Goal: Task Accomplishment & Management: Use online tool/utility

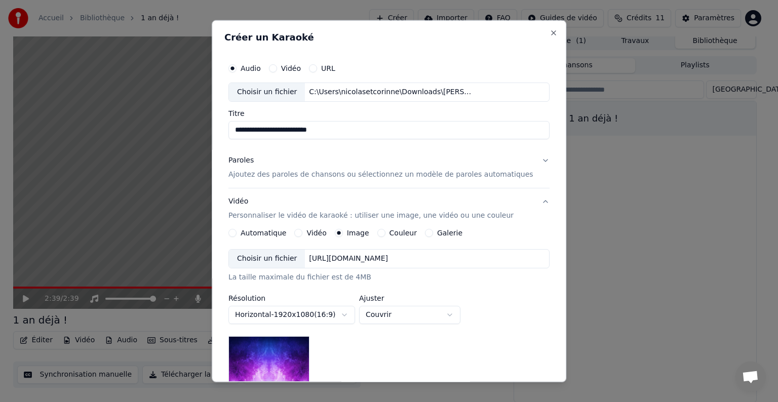
scroll to position [11, 0]
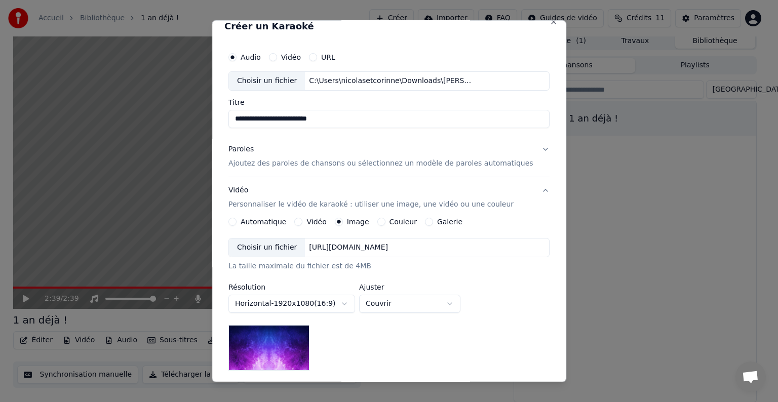
click at [337, 164] on p "Ajoutez des paroles de chansons ou sélectionnez un modèle de paroles automatiqu…" at bounding box center [381, 164] width 305 height 10
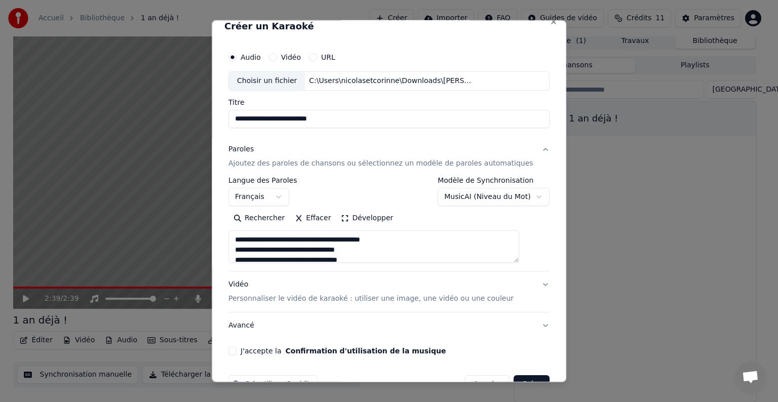
scroll to position [51, 0]
click at [380, 219] on button "Développer" at bounding box center [368, 218] width 62 height 16
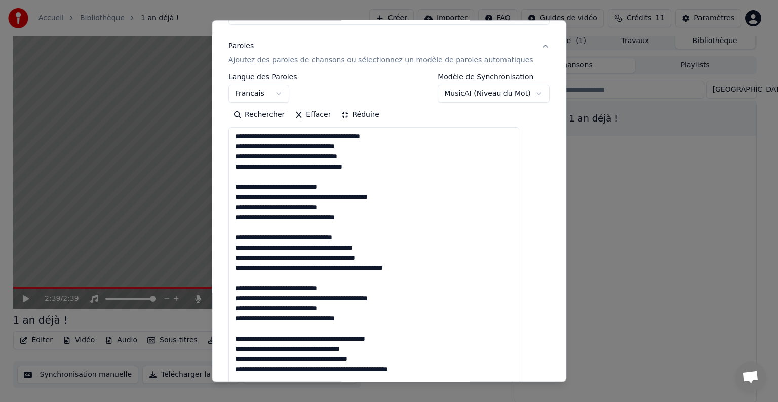
scroll to position [1, 0]
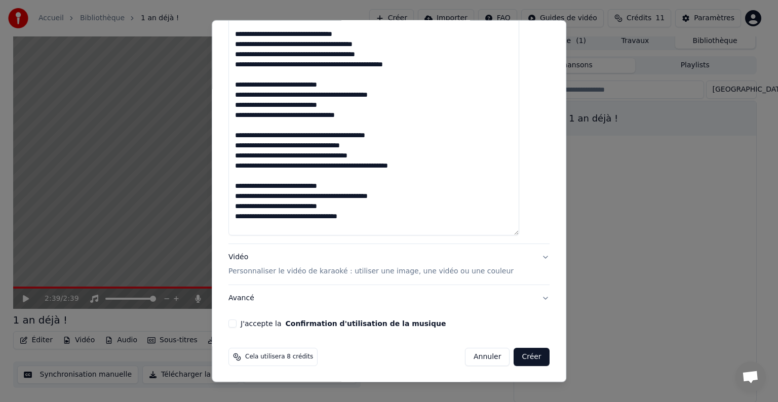
drag, startPoint x: 246, startPoint y: 238, endPoint x: 395, endPoint y: 286, distance: 156.6
click at [395, 286] on div "**********" at bounding box center [389, 70] width 321 height 483
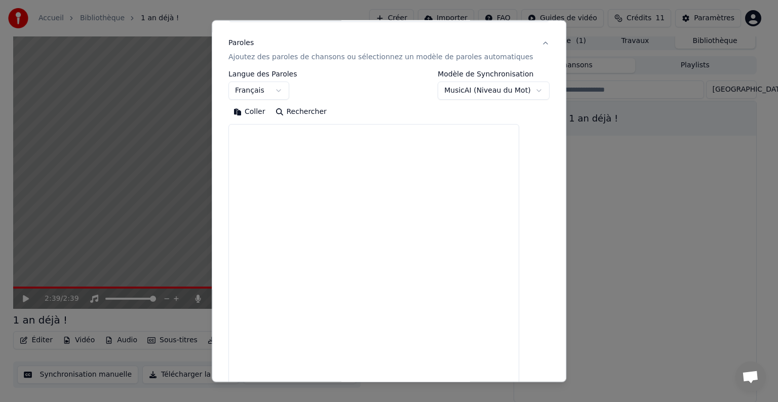
scroll to position [22, 0]
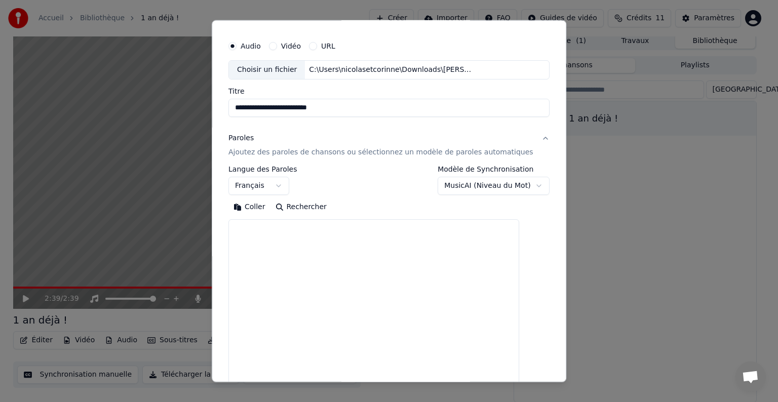
paste textarea "**********"
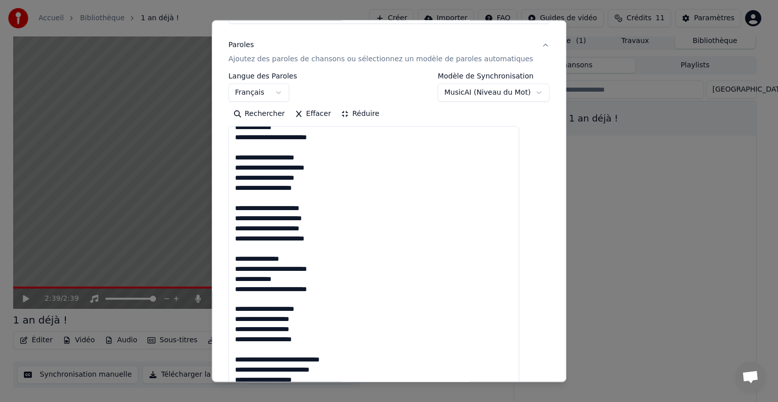
scroll to position [152, 0]
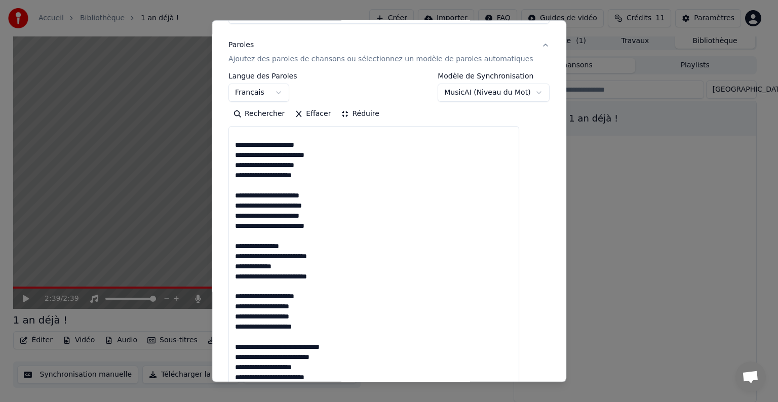
type textarea "**********"
click at [375, 114] on button "Réduire" at bounding box center [361, 114] width 48 height 16
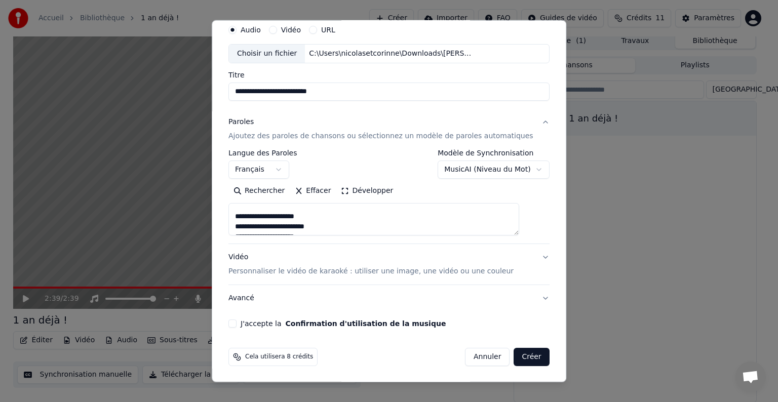
scroll to position [203, 0]
click at [525, 257] on button "Vidéo Personnaliser le vidéo de karaoké : utiliser une image, une vidéo ou une …" at bounding box center [389, 264] width 321 height 41
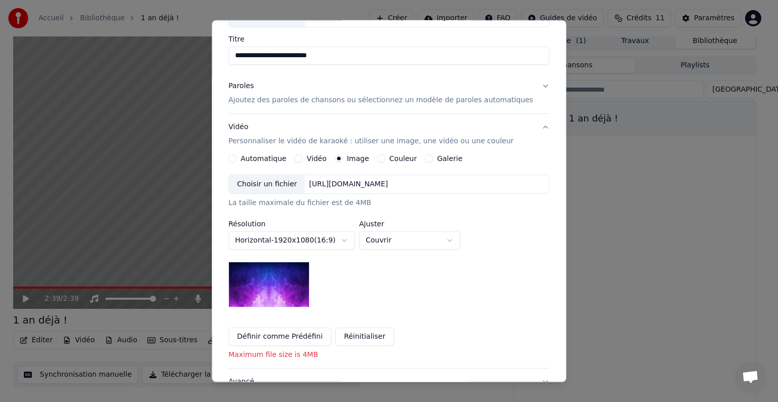
scroll to position [78, 0]
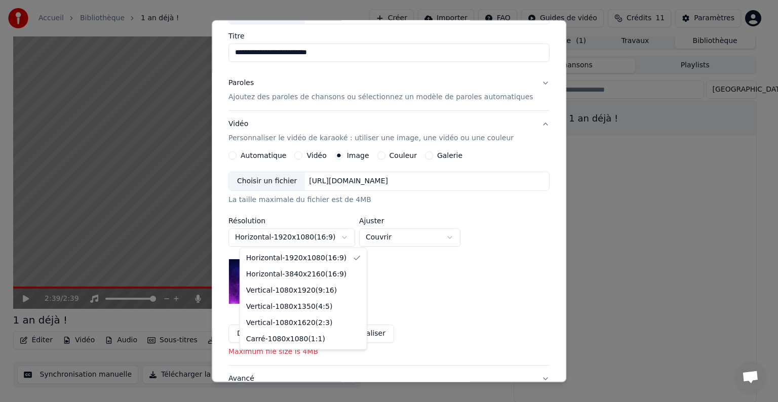
click at [355, 236] on body "**********" at bounding box center [385, 196] width 770 height 402
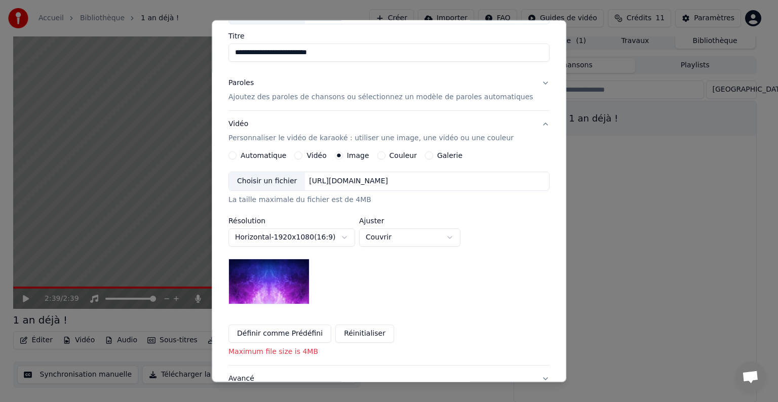
click at [355, 236] on body "**********" at bounding box center [385, 196] width 770 height 402
click at [279, 179] on div "Choisir un fichier" at bounding box center [267, 181] width 76 height 18
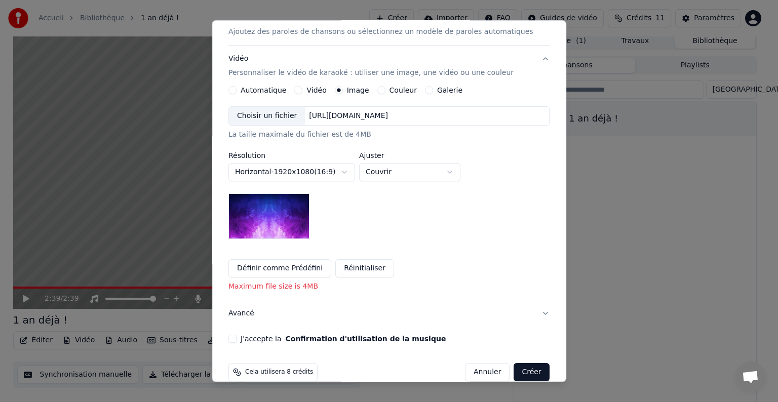
scroll to position [158, 0]
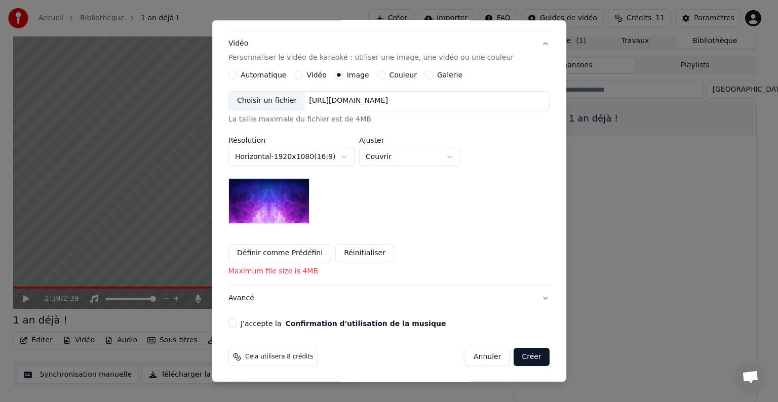
click at [237, 324] on button "J'accepte la Confirmation d'utilisation de la musique" at bounding box center [233, 324] width 8 height 8
click at [516, 357] on button "Créer" at bounding box center [531, 357] width 35 height 18
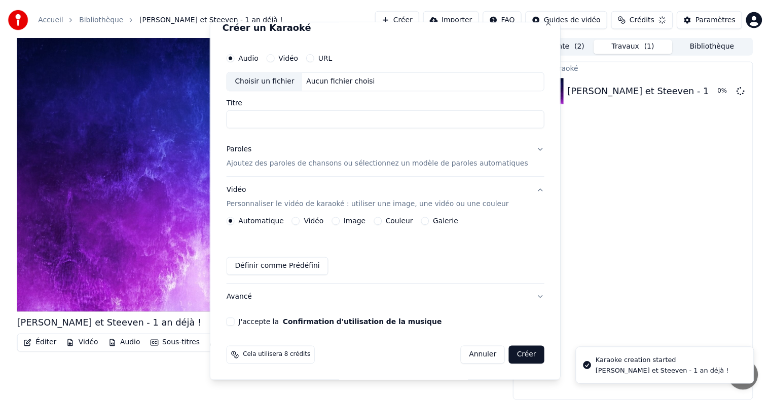
scroll to position [0, 0]
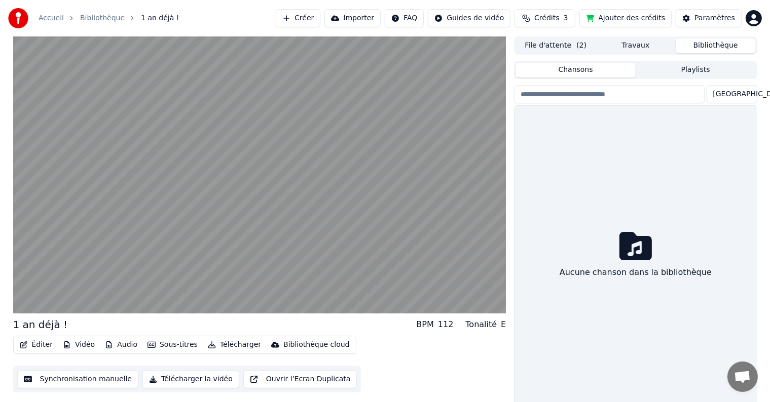
click at [708, 47] on button "Bibliothèque" at bounding box center [716, 46] width 80 height 15
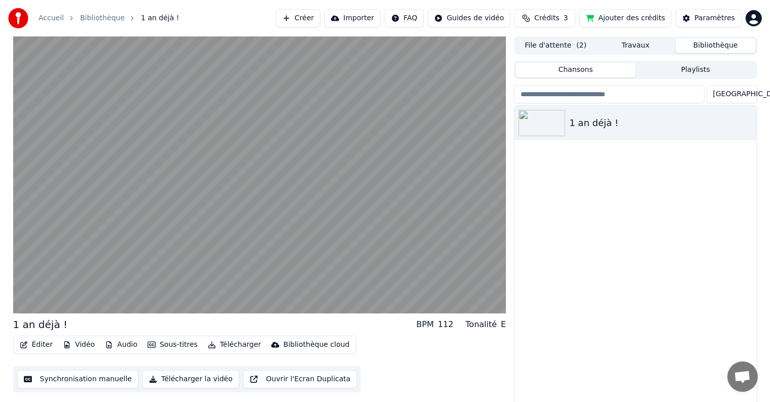
click at [708, 47] on button "Bibliothèque" at bounding box center [716, 46] width 80 height 15
click at [604, 121] on div "1 an déjà !" at bounding box center [655, 123] width 173 height 14
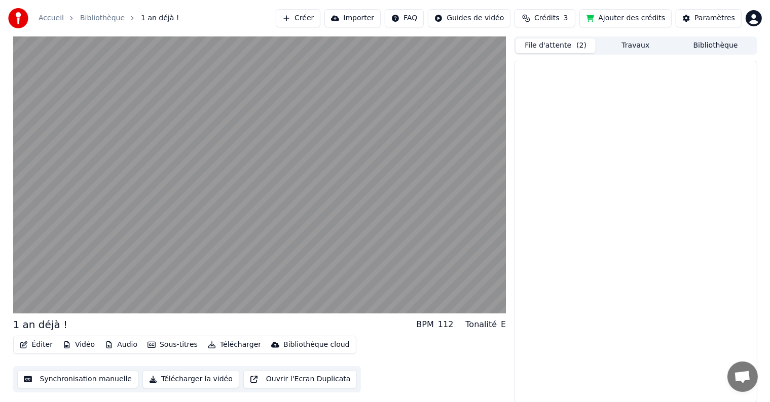
click at [576, 44] on span "( 2 )" at bounding box center [581, 46] width 10 height 10
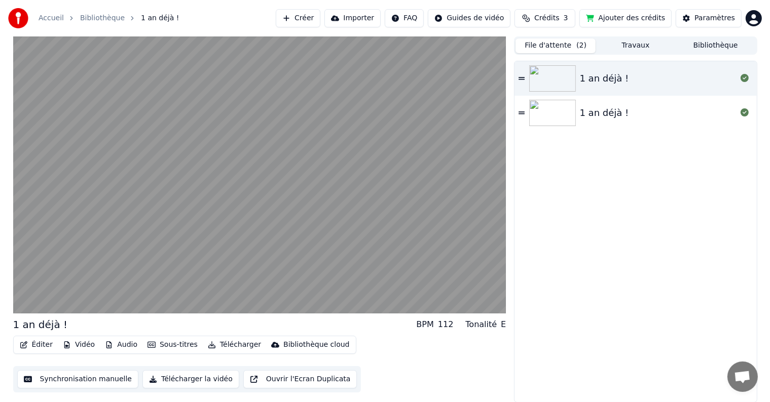
click at [610, 113] on div "1 an déjà !" at bounding box center [604, 113] width 49 height 14
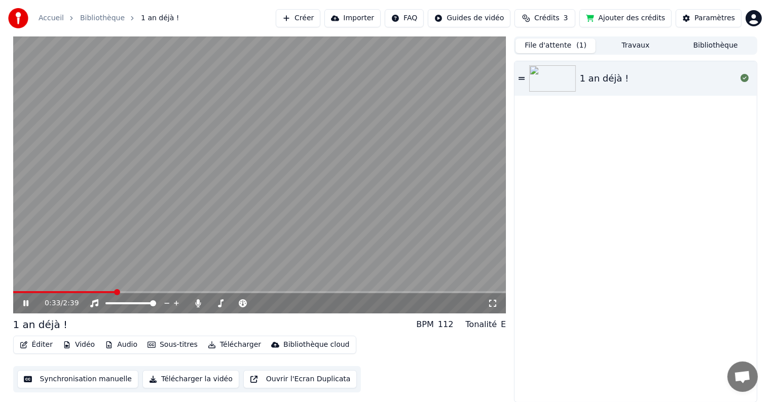
click at [114, 294] on span at bounding box center [117, 292] width 6 height 6
click at [147, 292] on span at bounding box center [147, 292] width 6 height 6
click at [181, 292] on span at bounding box center [181, 292] width 6 height 6
click at [251, 293] on span at bounding box center [248, 292] width 6 height 6
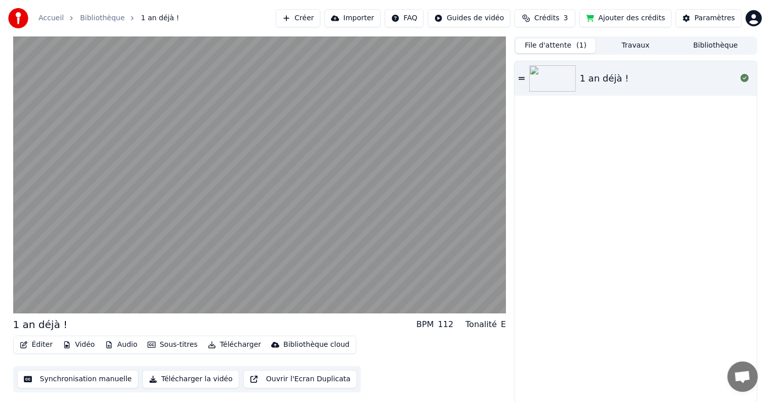
click at [566, 80] on img at bounding box center [552, 78] width 47 height 26
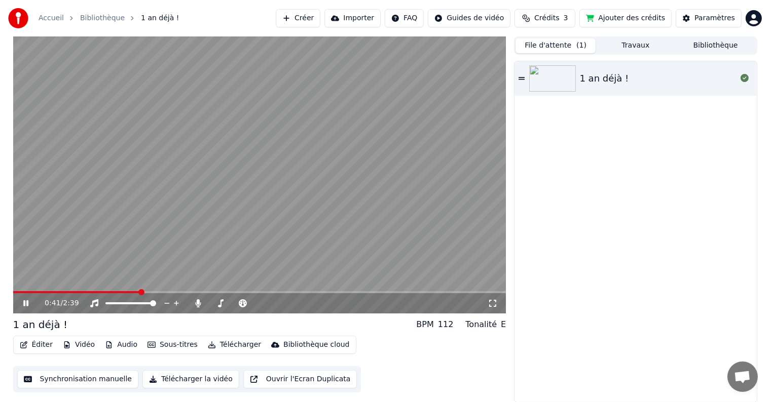
click at [140, 294] on span at bounding box center [141, 292] width 6 height 6
drag, startPoint x: 140, startPoint y: 290, endPoint x: 295, endPoint y: 284, distance: 154.7
click at [295, 284] on video at bounding box center [259, 174] width 493 height 277
click at [254, 295] on span at bounding box center [254, 292] width 6 height 6
click at [330, 295] on span at bounding box center [328, 292] width 6 height 6
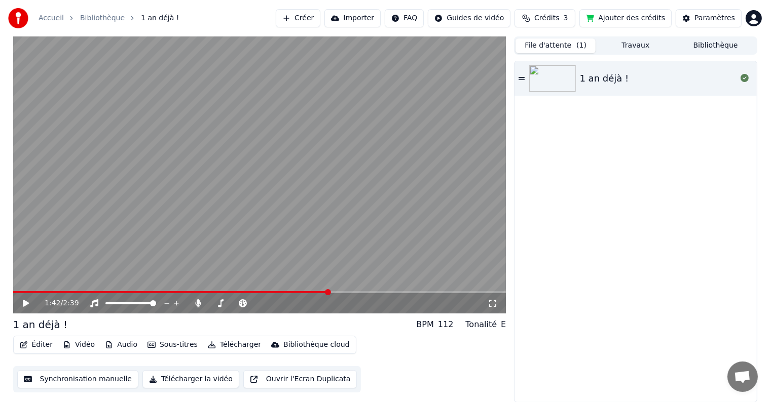
click at [85, 379] on button "Synchronisation manuelle" at bounding box center [78, 379] width 122 height 18
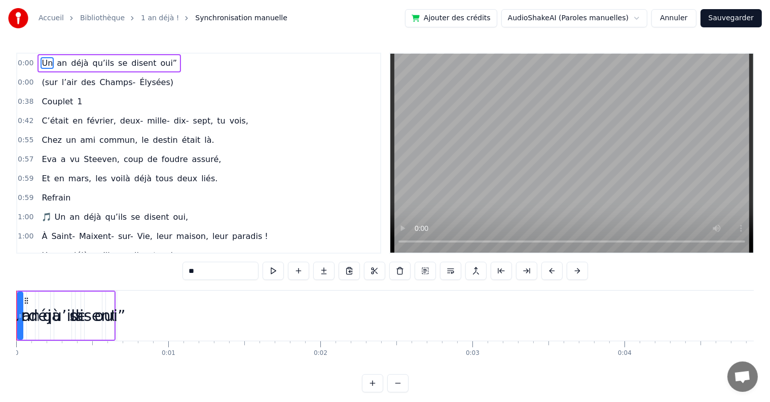
click at [673, 18] on button "Annuler" at bounding box center [673, 18] width 45 height 18
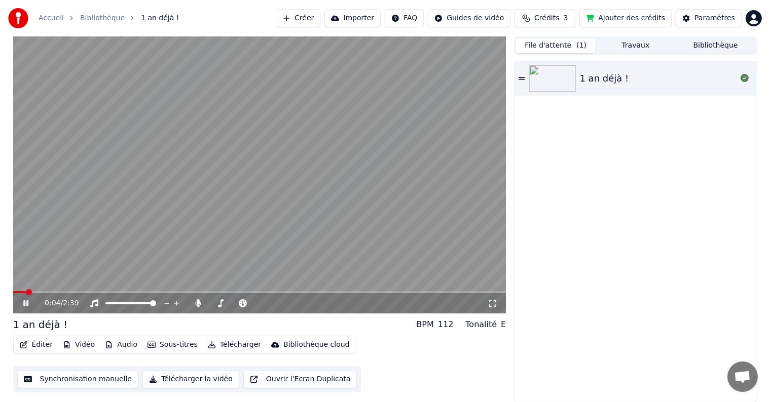
click at [569, 44] on button "File d'attente ( 1 )" at bounding box center [555, 46] width 80 height 15
click at [552, 79] on img at bounding box center [552, 78] width 47 height 26
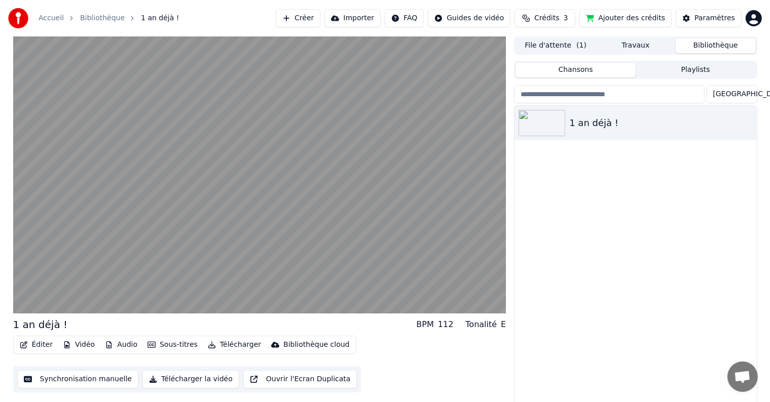
click at [717, 45] on button "Bibliothèque" at bounding box center [716, 46] width 80 height 15
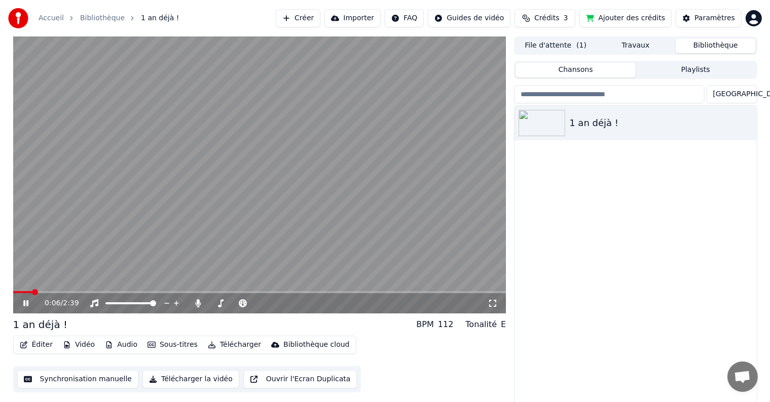
click at [320, 14] on button "Créer" at bounding box center [298, 18] width 45 height 18
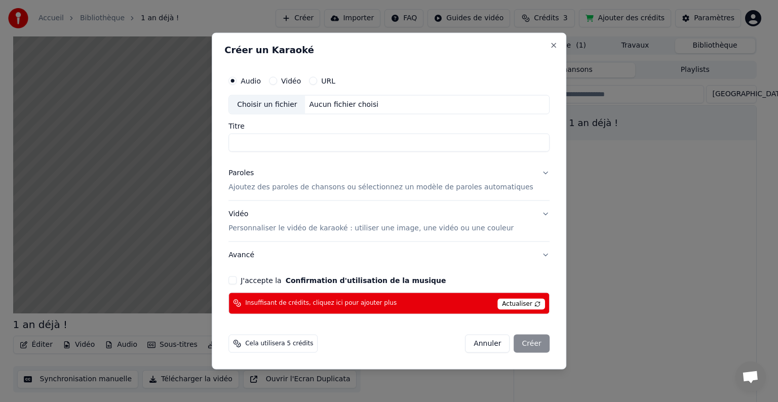
click at [512, 303] on span "Actualiser" at bounding box center [522, 304] width 48 height 11
click at [550, 43] on button "Close" at bounding box center [554, 46] width 8 height 8
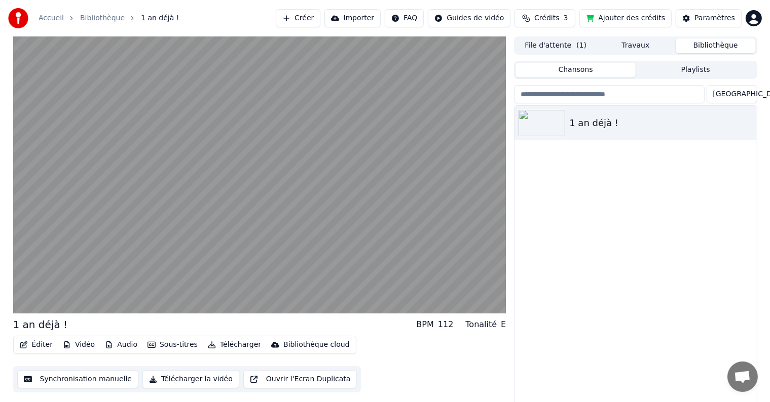
click at [559, 19] on span "Crédits" at bounding box center [546, 18] width 25 height 10
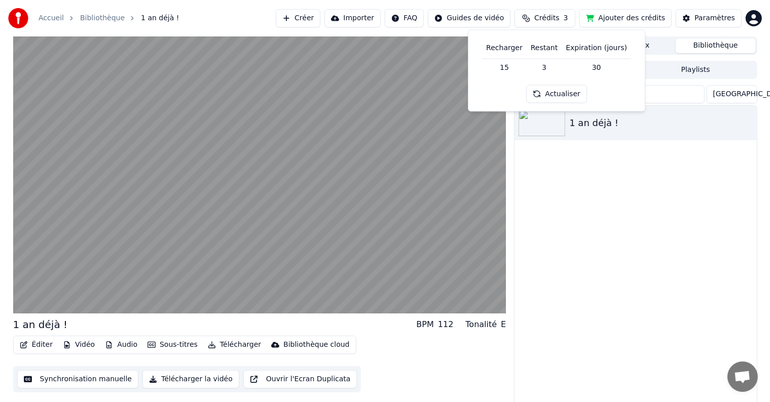
click at [507, 68] on td "15" at bounding box center [504, 67] width 45 height 18
click at [547, 91] on button "Actualiser" at bounding box center [556, 94] width 60 height 18
click at [375, 19] on button "Importer" at bounding box center [352, 18] width 56 height 18
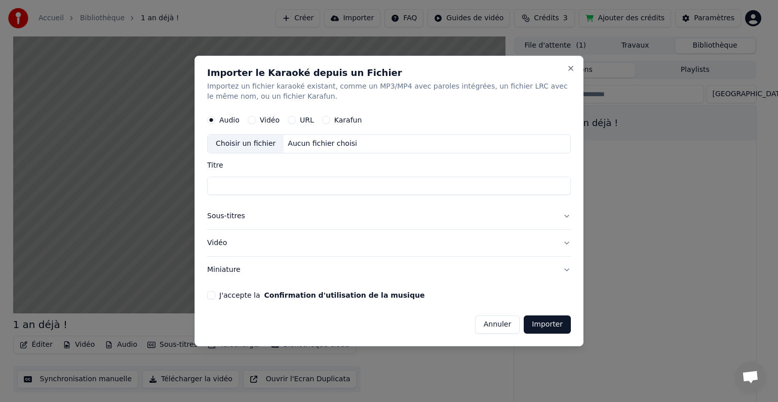
click at [499, 324] on button "Annuler" at bounding box center [497, 325] width 45 height 18
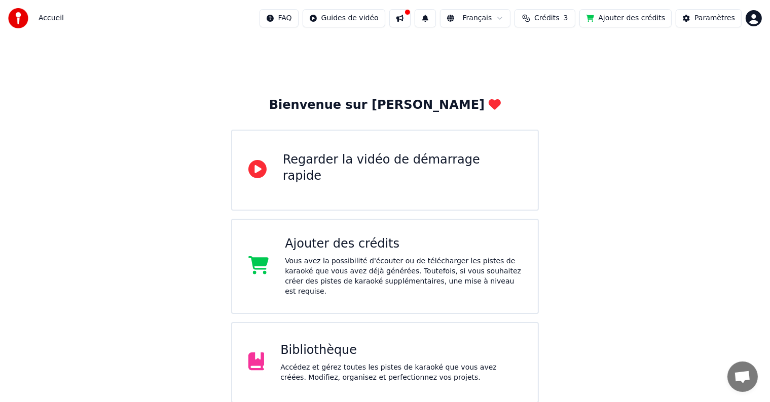
click at [629, 18] on button "Ajouter des crédits" at bounding box center [625, 18] width 92 height 18
